Goal: Information Seeking & Learning: Learn about a topic

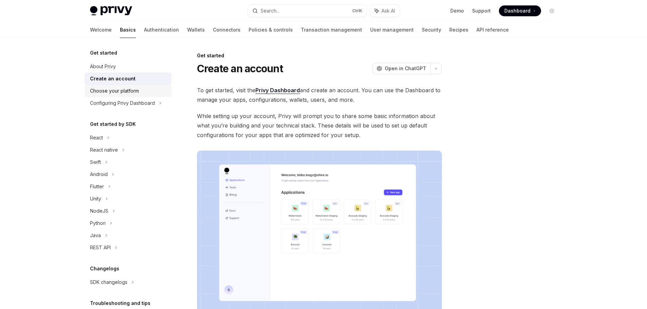
click at [119, 91] on div "Choose your platform" at bounding box center [114, 91] width 49 height 8
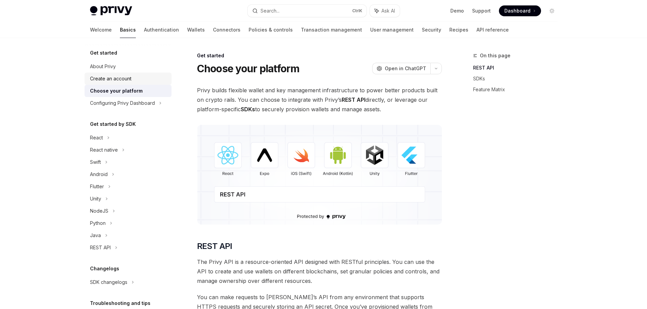
click at [120, 82] on div "Create an account" at bounding box center [110, 79] width 41 height 8
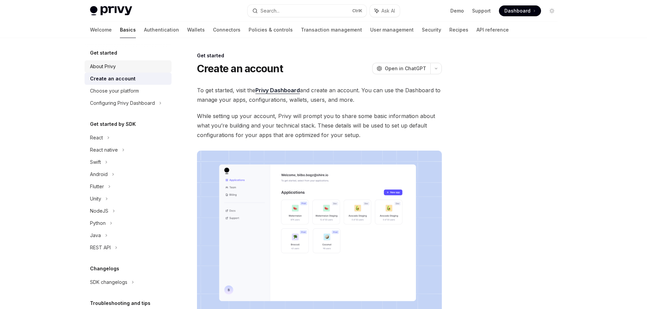
click at [119, 71] on link "About Privy" at bounding box center [128, 66] width 87 height 12
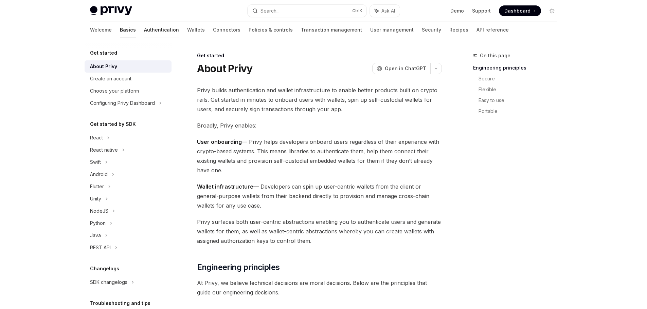
click at [144, 30] on link "Authentication" at bounding box center [161, 30] width 35 height 16
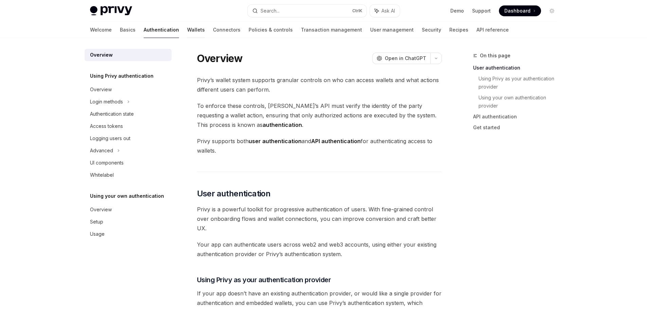
click at [187, 33] on link "Wallets" at bounding box center [196, 30] width 18 height 16
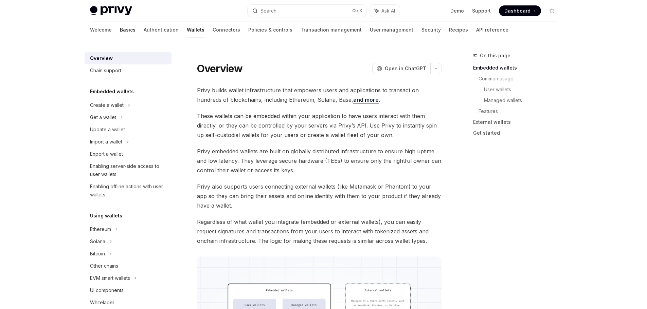
click at [120, 31] on link "Basics" at bounding box center [128, 30] width 16 height 16
type textarea "*"
